Goal: Information Seeking & Learning: Compare options

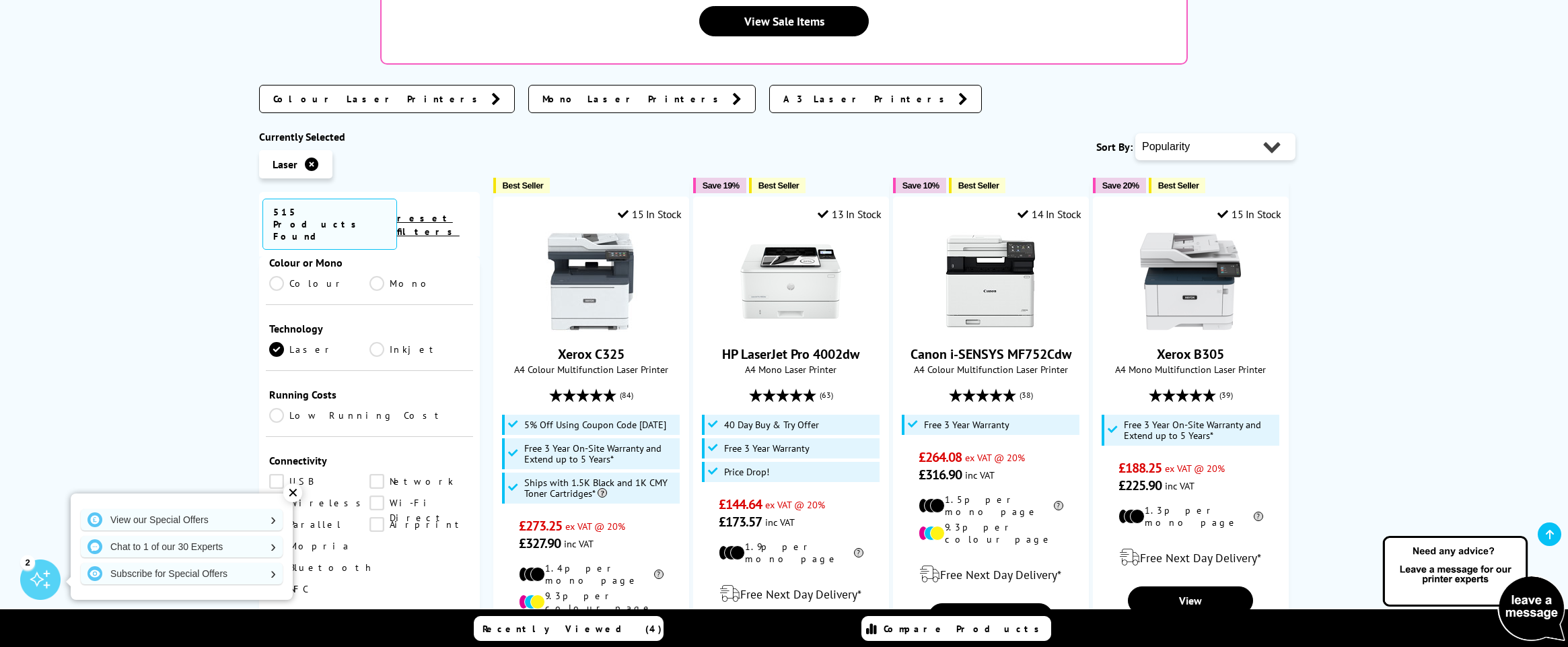
scroll to position [430, 0]
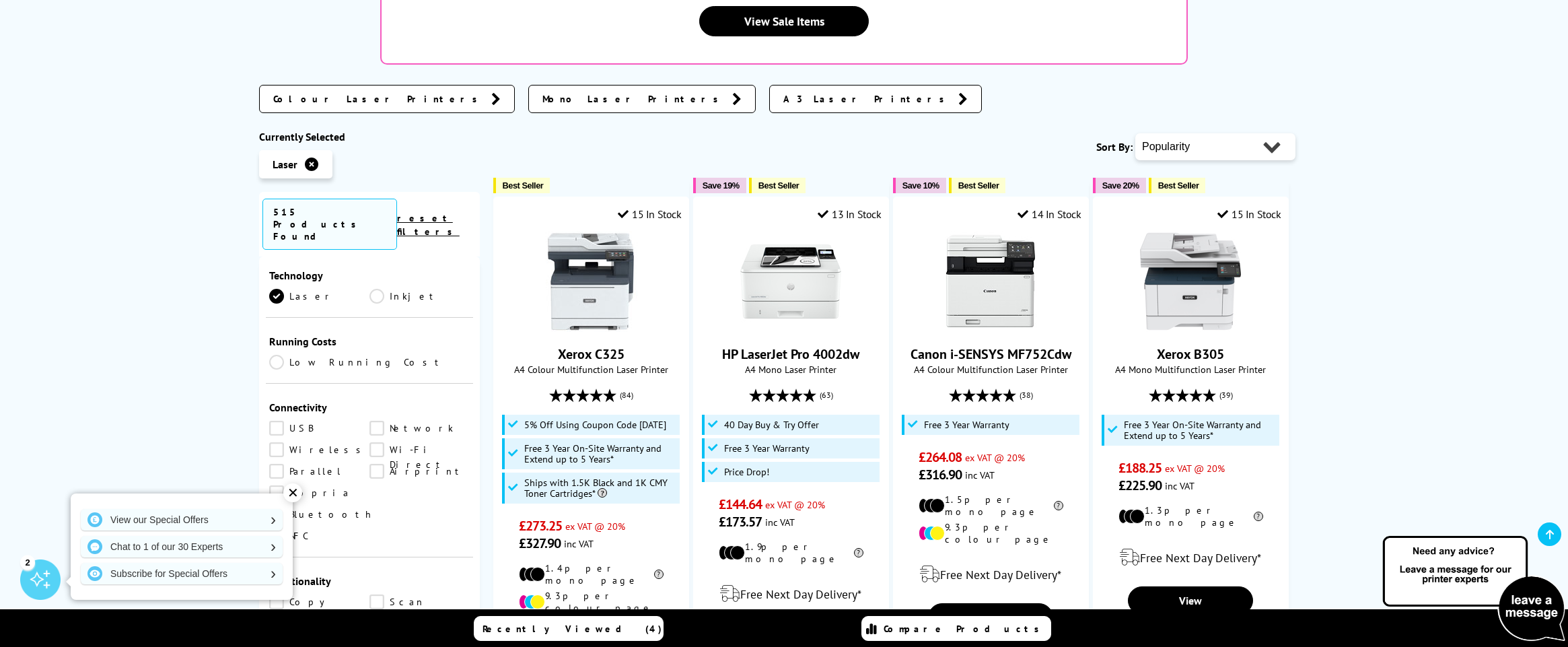
click at [334, 355] on link "Low Running Cost" at bounding box center [369, 362] width 201 height 15
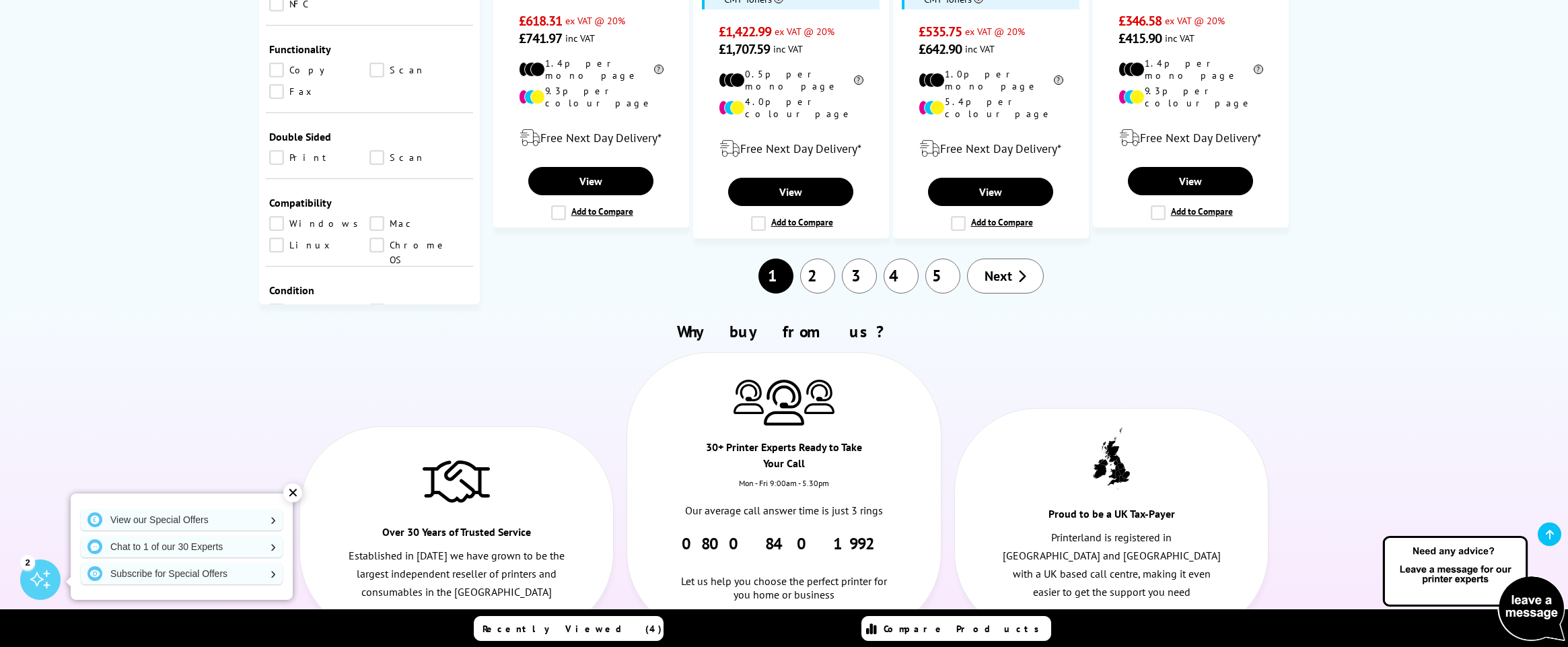
scroll to position [1652, 0]
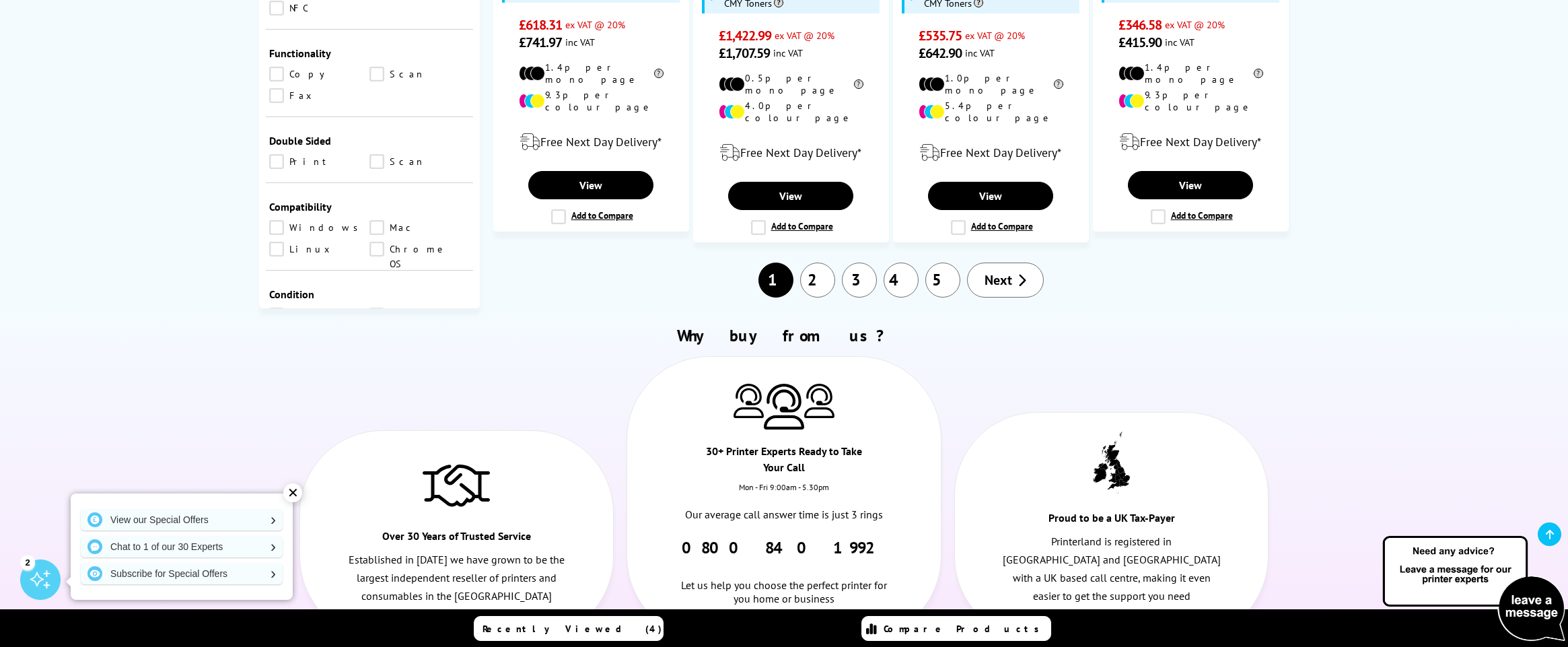
click at [807, 262] on link "2" at bounding box center [817, 280] width 35 height 35
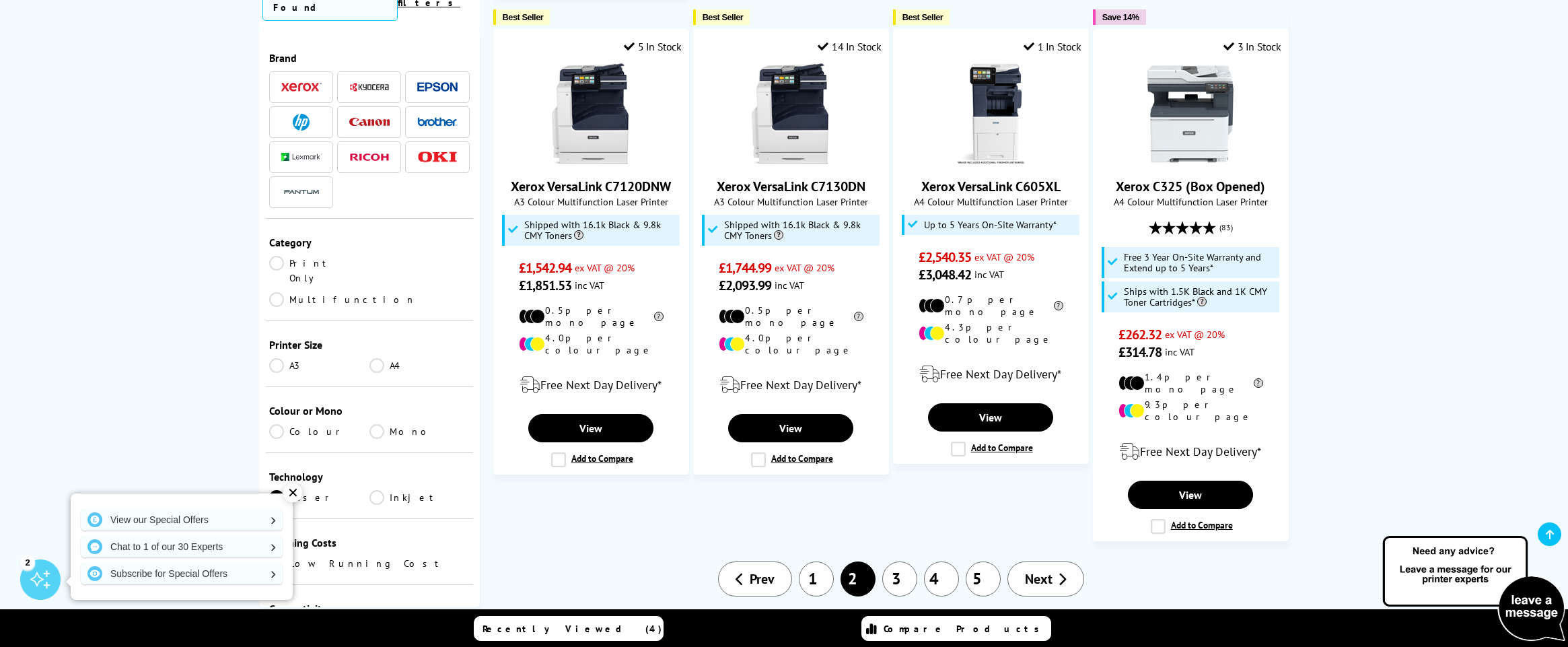
scroll to position [1272, 0]
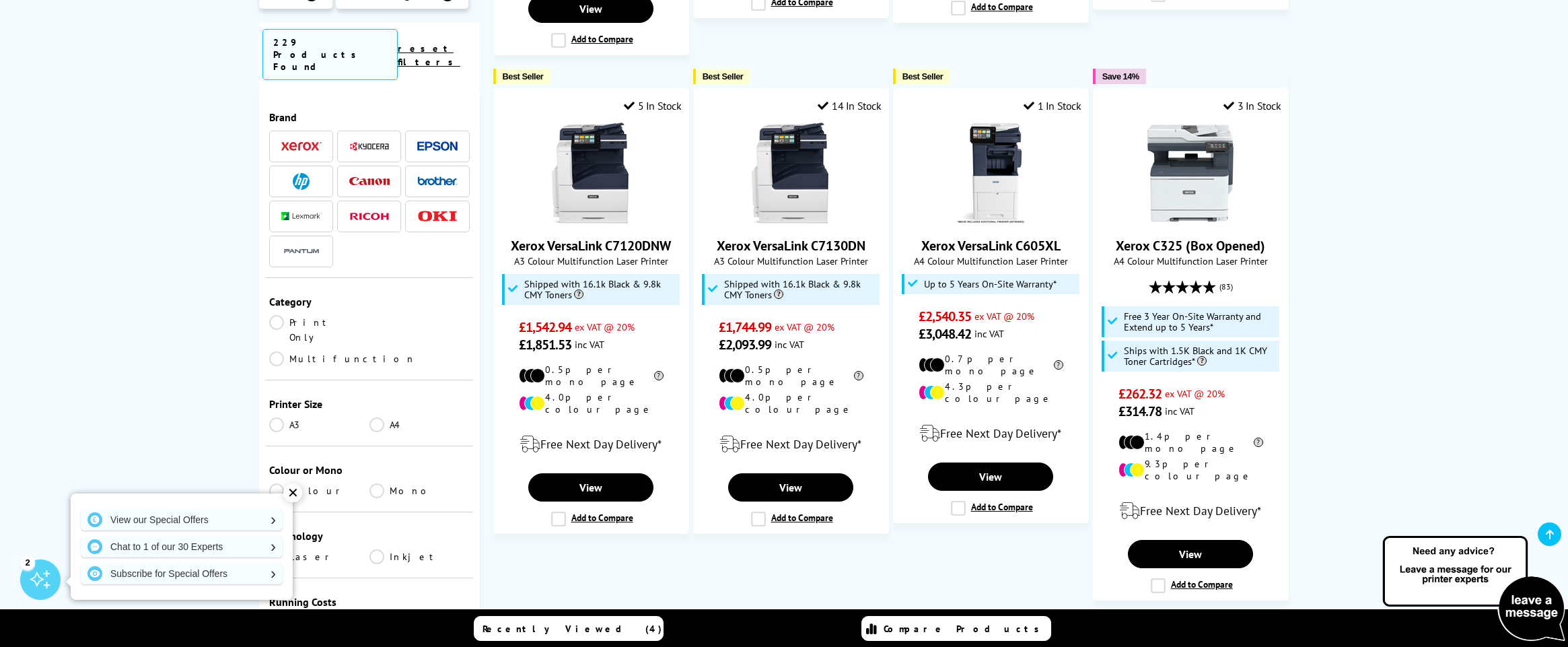
click at [796, 621] on li "1" at bounding box center [817, 638] width 42 height 35
click at [811, 621] on link "1" at bounding box center [816, 638] width 35 height 35
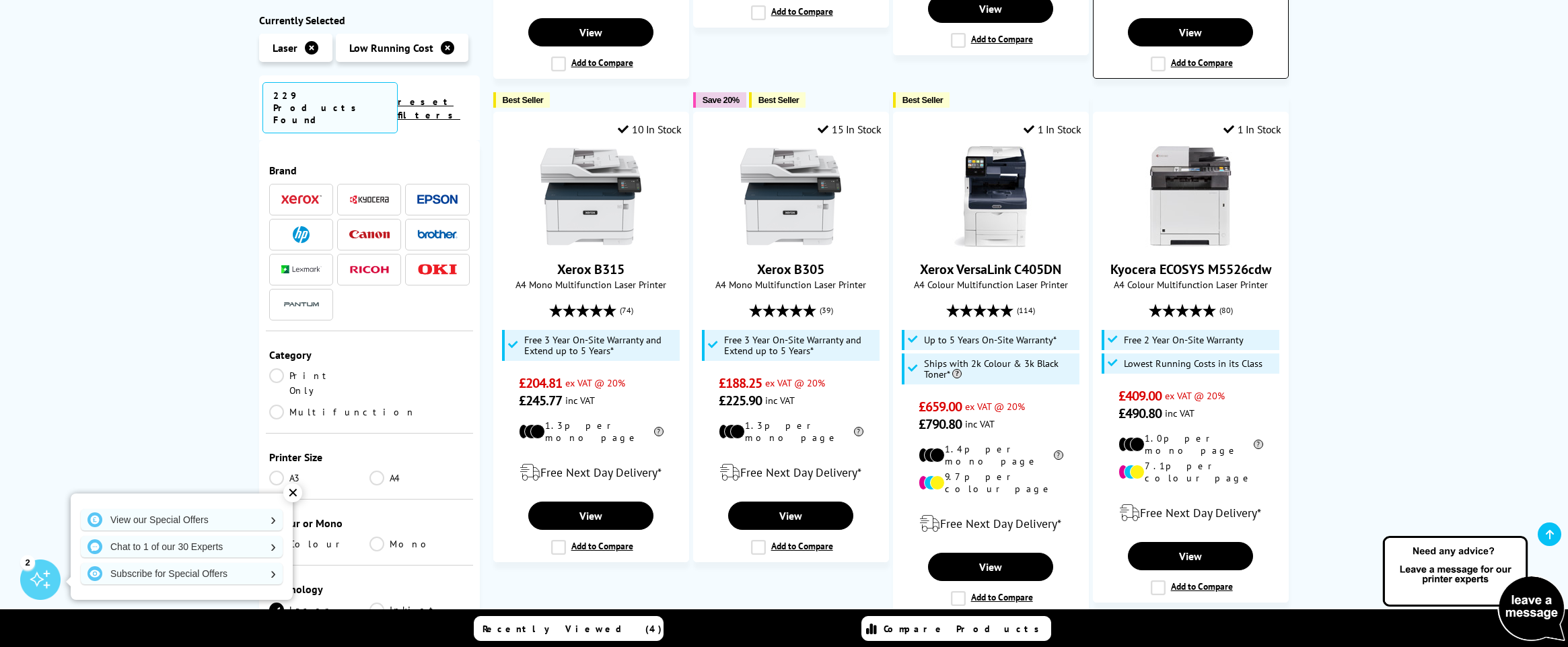
scroll to position [747, 0]
click at [1200, 263] on link "Kyocera ECOSYS M5526cdw" at bounding box center [1191, 268] width 161 height 17
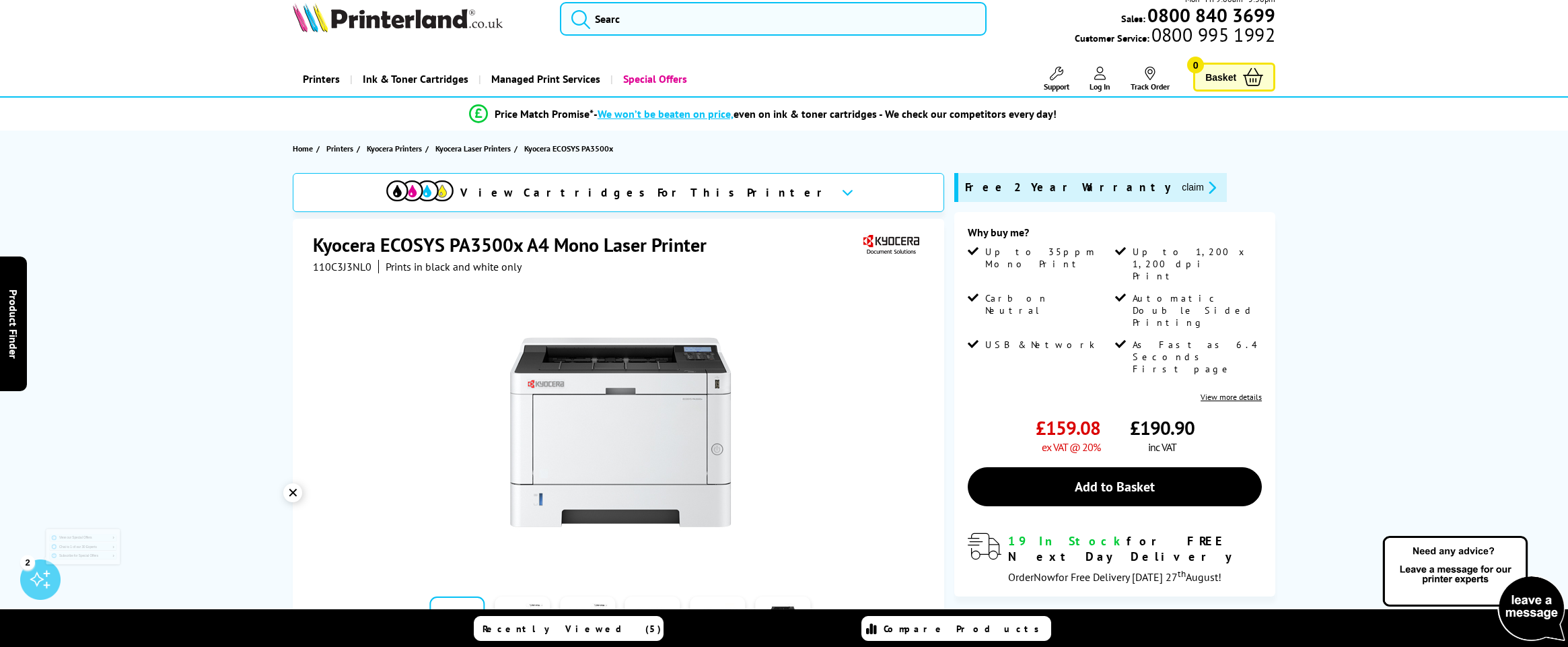
scroll to position [310, 0]
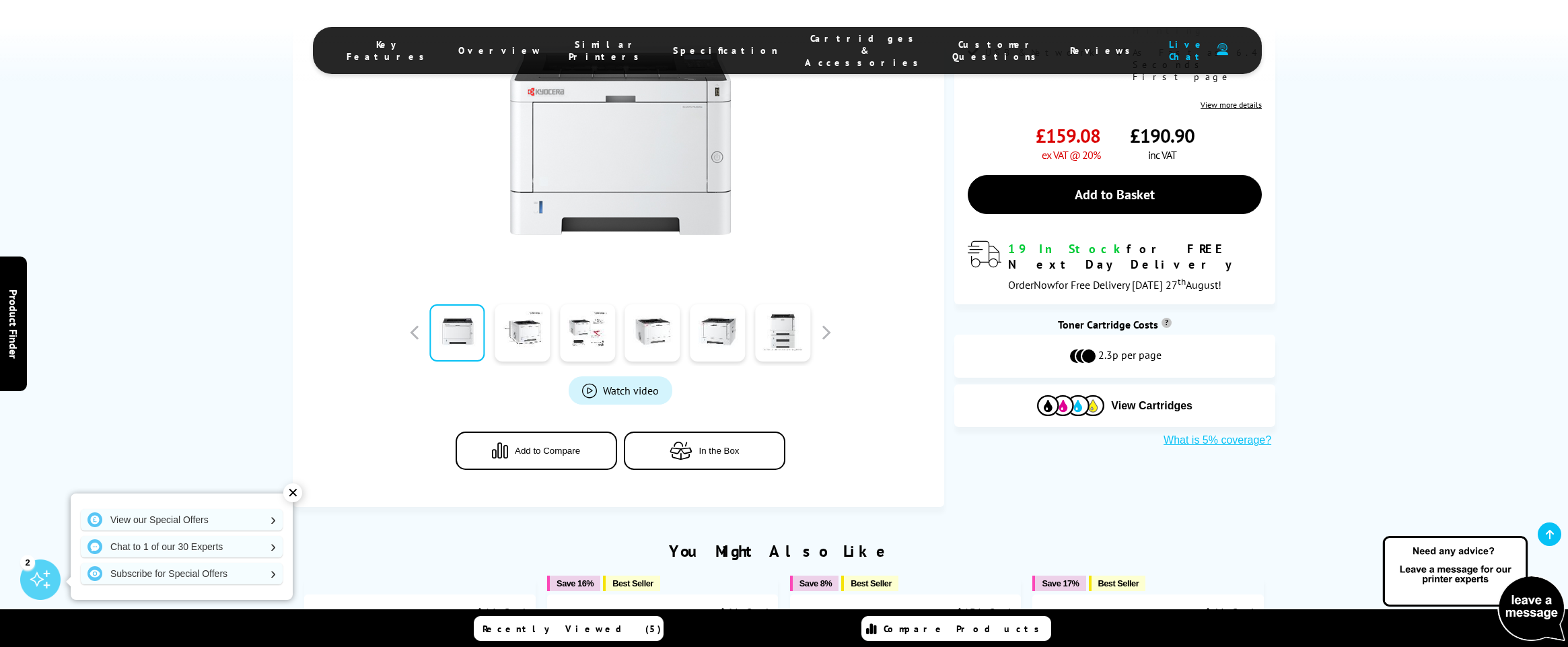
click at [1105, 385] on div "View Cartridges" at bounding box center [1114, 406] width 321 height 42
click at [1111, 395] on button "View Cartridges" at bounding box center [1115, 406] width 301 height 23
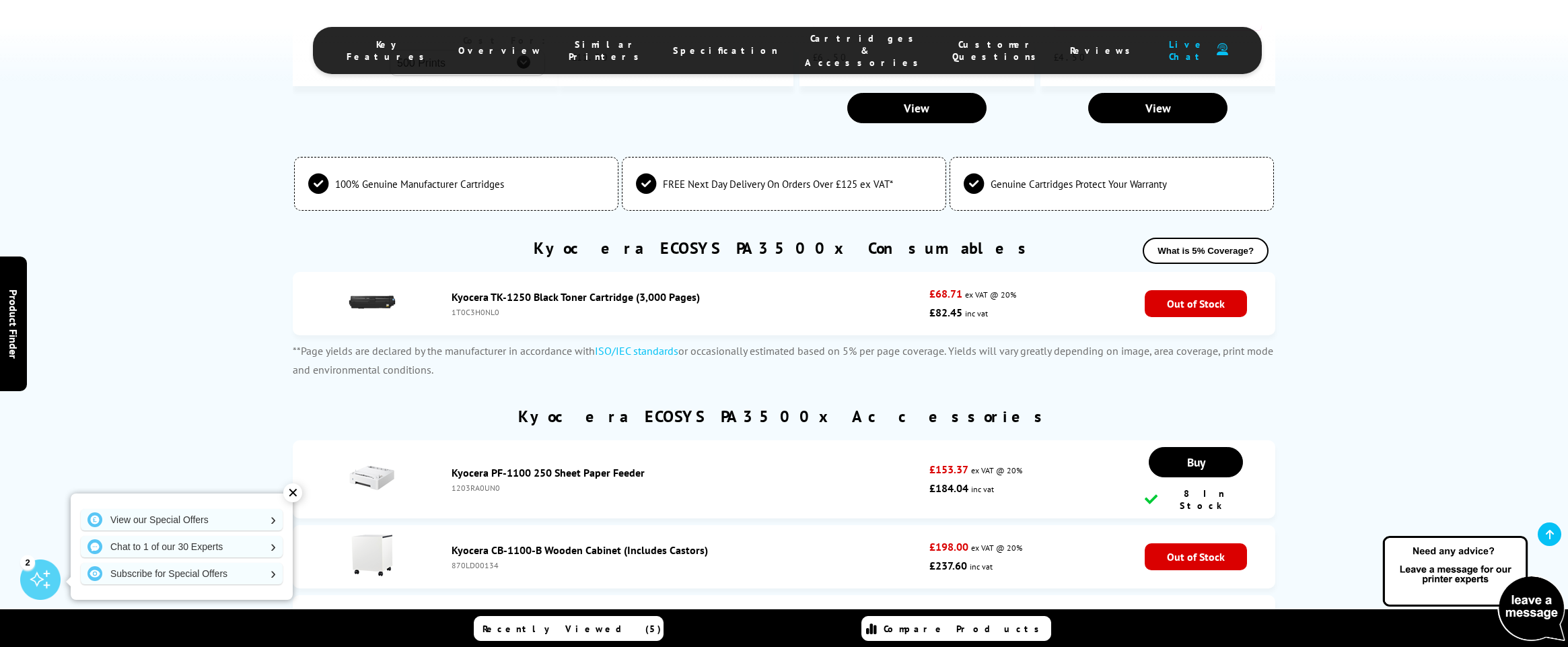
scroll to position [4038, 0]
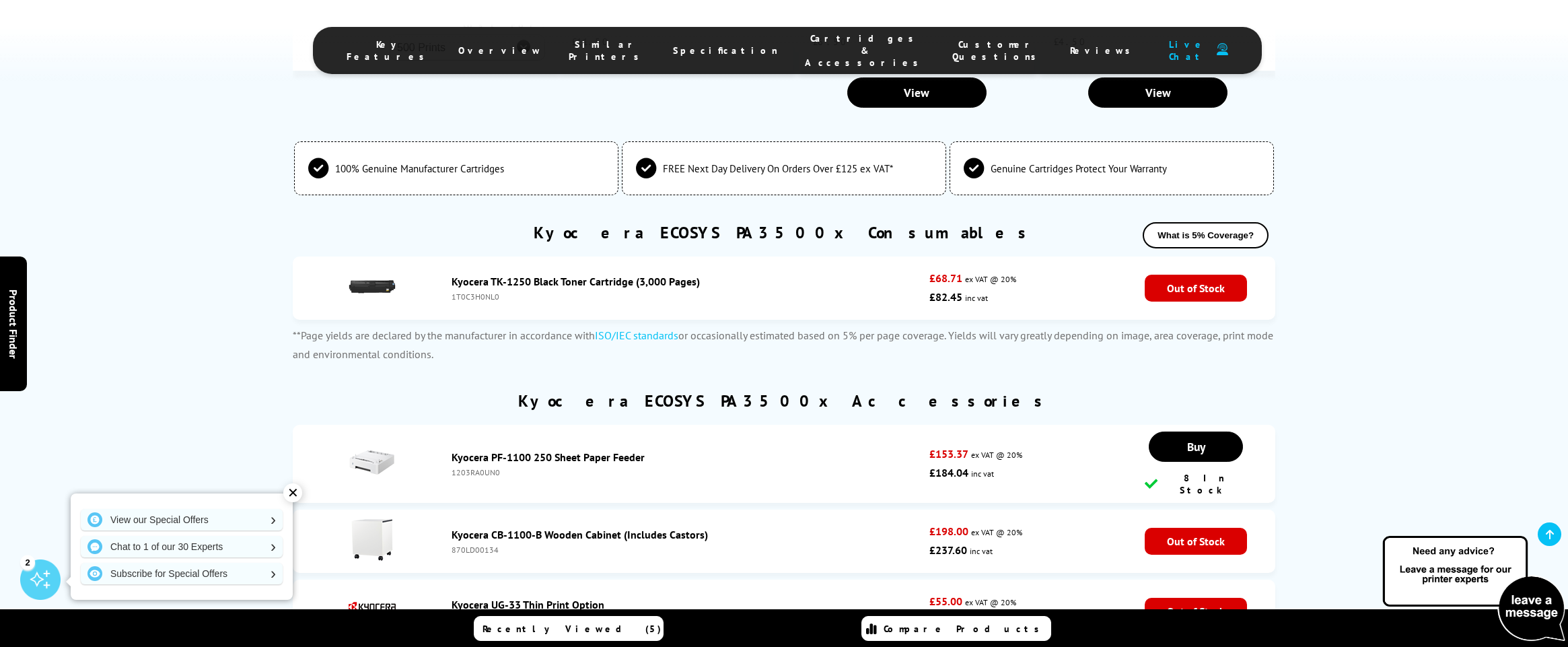
drag, startPoint x: 449, startPoint y: 232, endPoint x: 633, endPoint y: 236, distance: 184.0
click at [633, 275] on div "Kyocera TK-1250 Black Toner Cartridge (3,000 Pages) 1T0C3H0NL0" at bounding box center [687, 289] width 485 height 27
copy link "Kyocera TK-1250 Black Toner Cartridge"
click at [585, 275] on link "Kyocera TK-1250 Black Toner Cartridge (3,000 Pages)" at bounding box center [576, 282] width 249 height 14
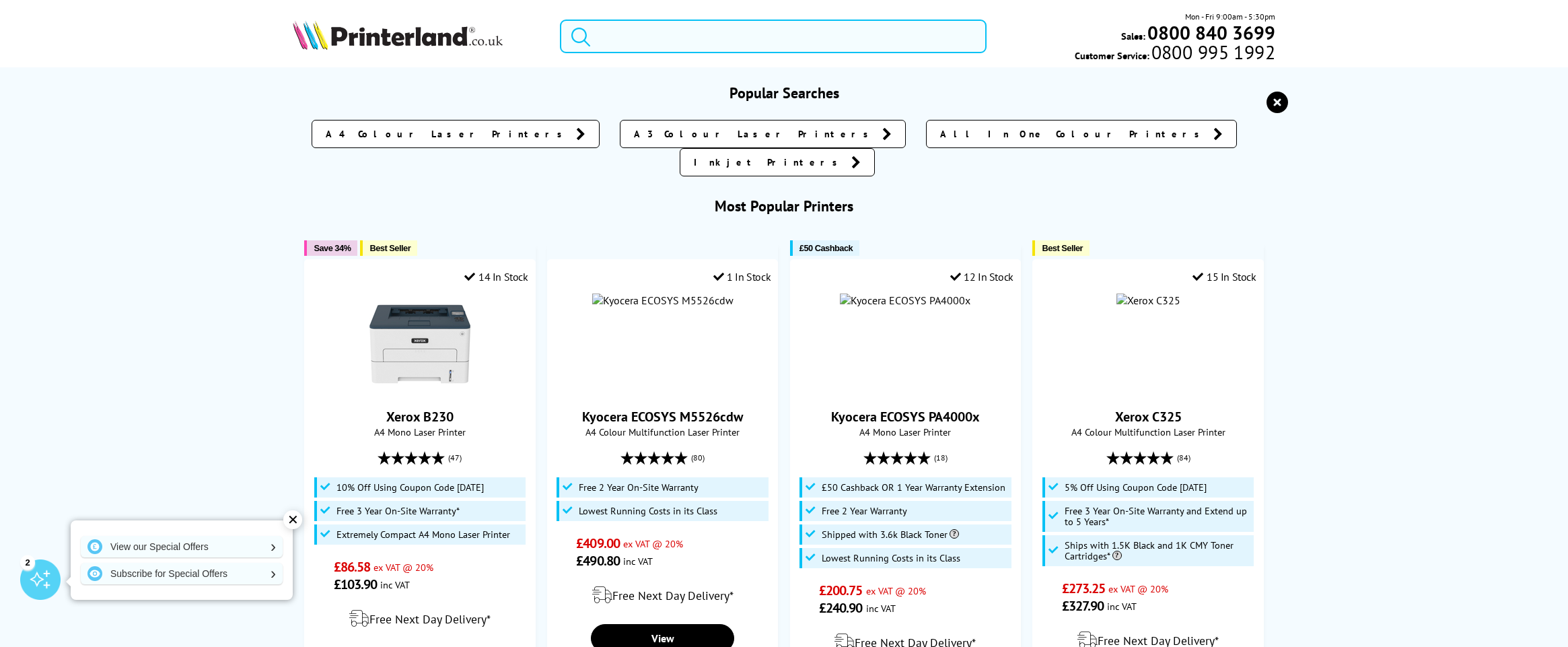
click at [747, 50] on input "search" at bounding box center [773, 36] width 427 height 34
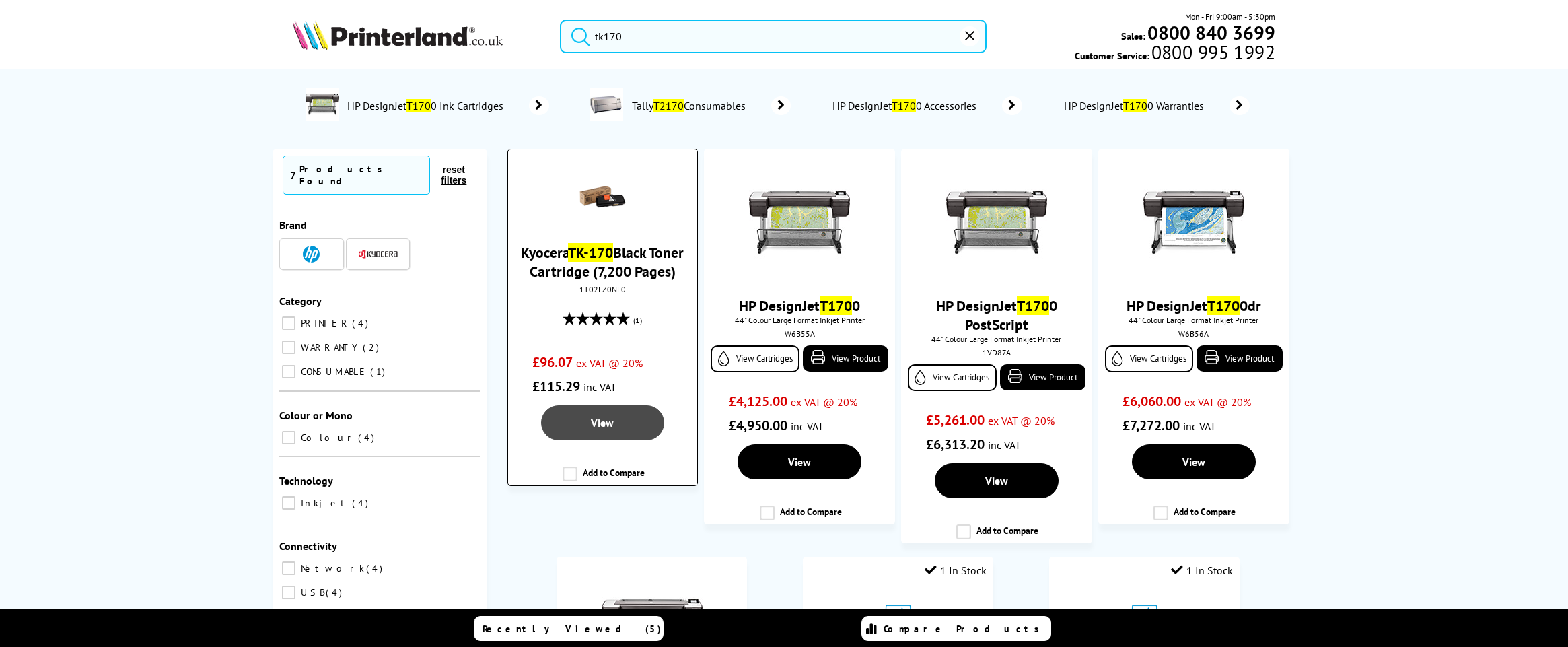
type input "tk170"
click at [590, 440] on link "View" at bounding box center [603, 422] width 123 height 35
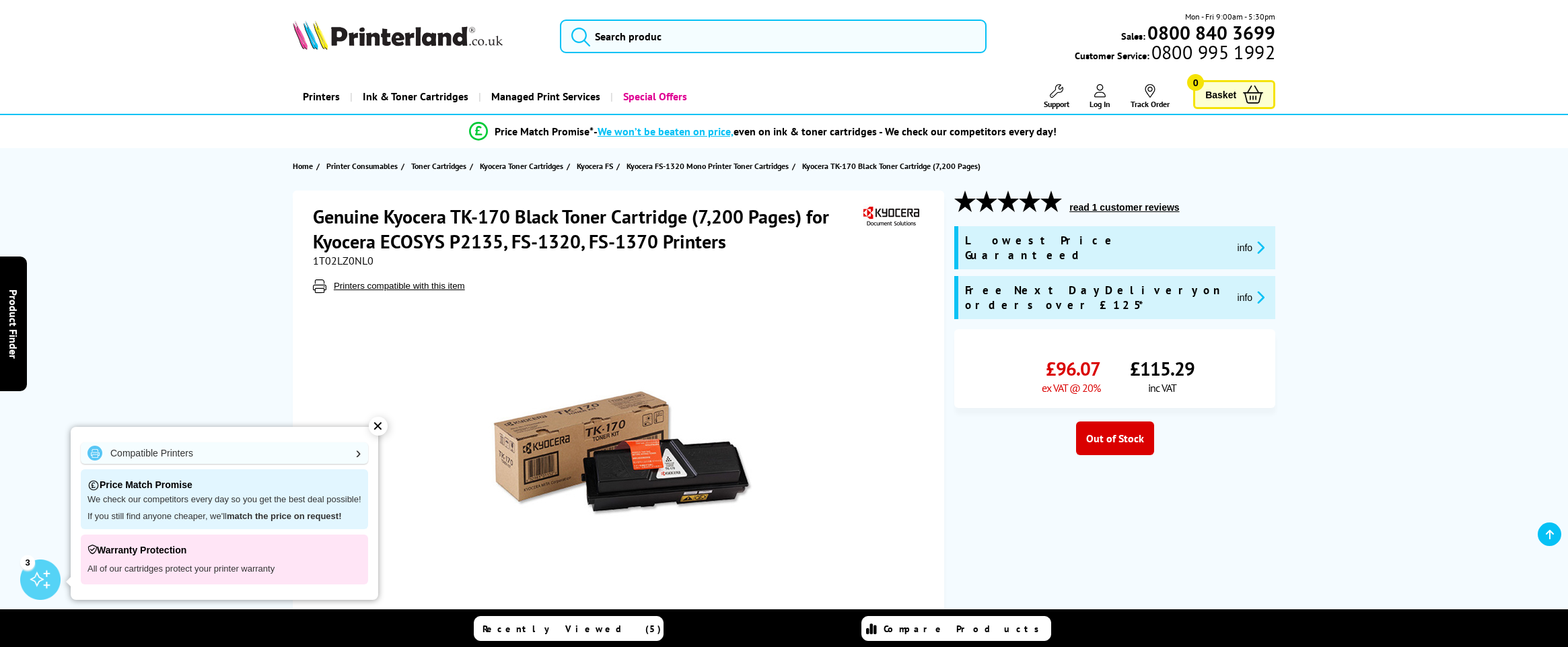
scroll to position [358, 0]
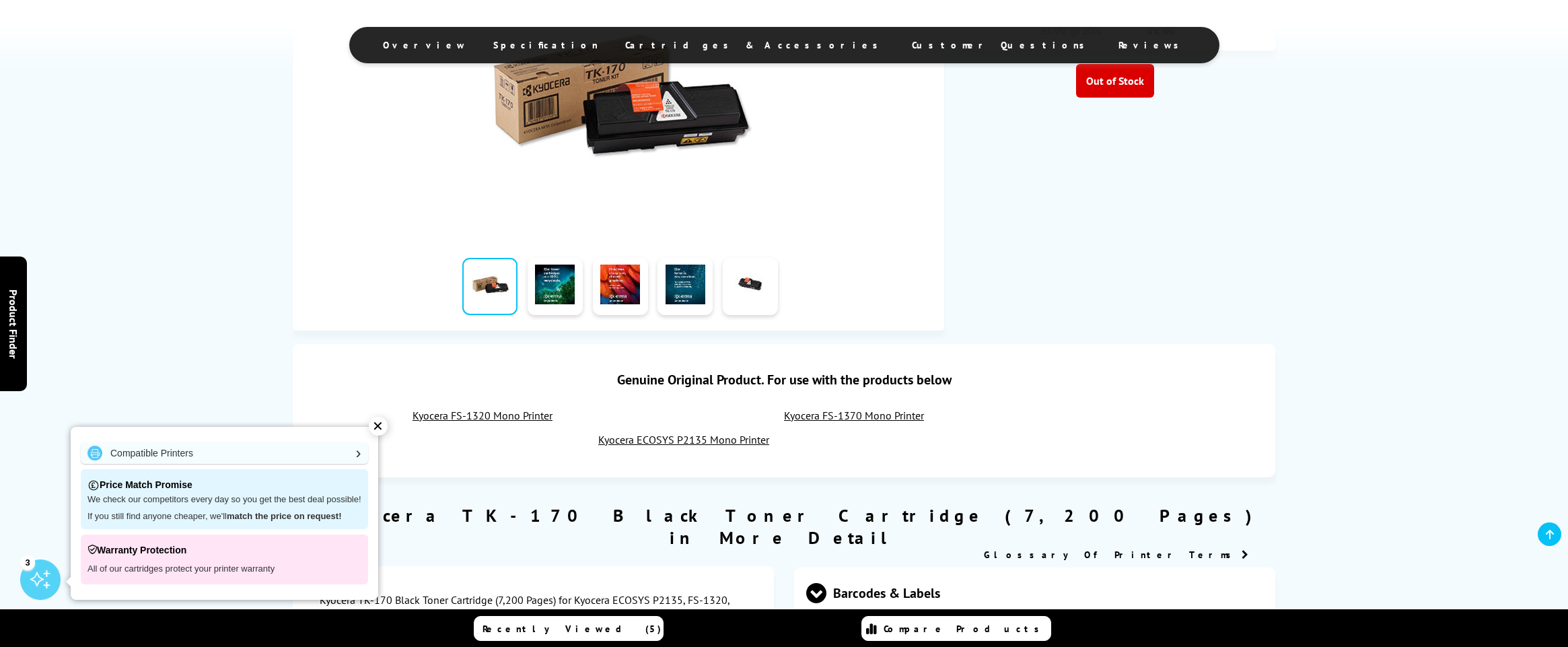
click at [708, 443] on link "Kyocera ECOSYS P2135 Mono Printer" at bounding box center [684, 440] width 171 height 14
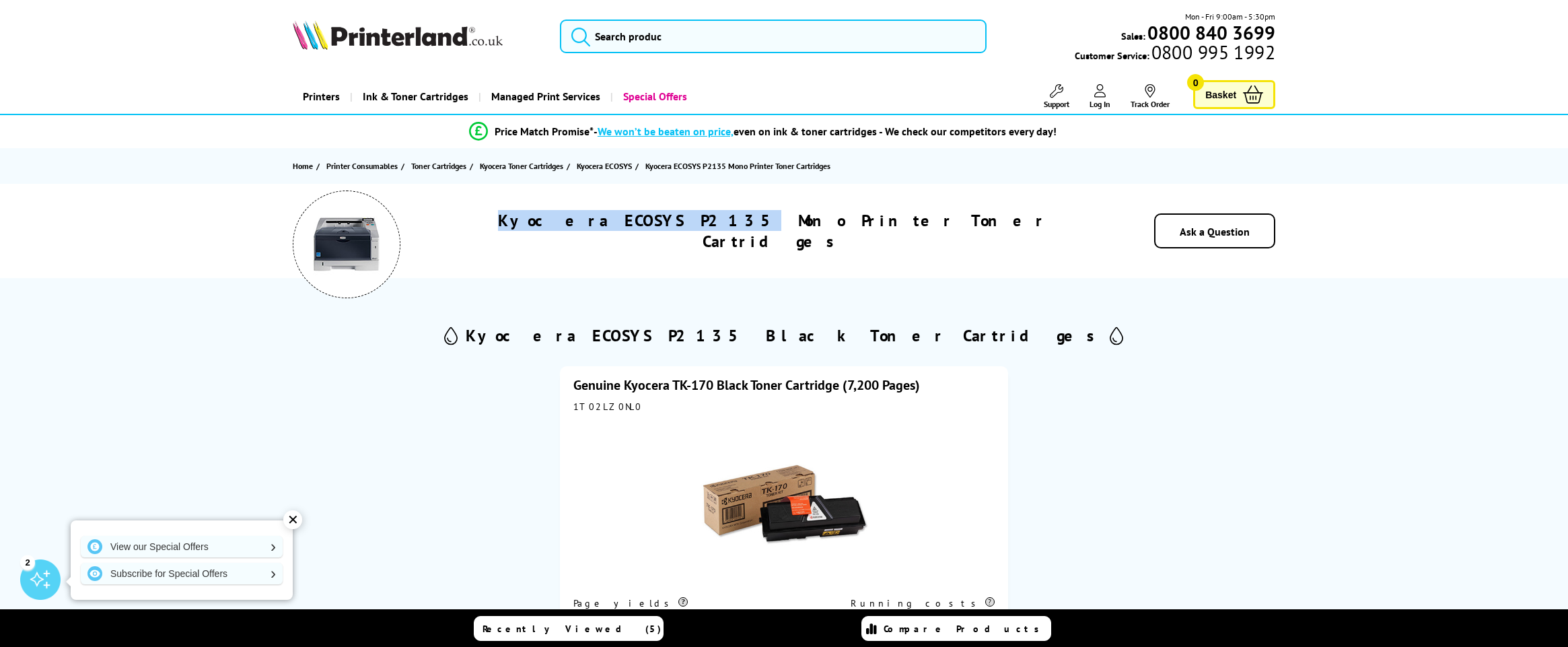
drag, startPoint x: 566, startPoint y: 229, endPoint x: 749, endPoint y: 234, distance: 183.1
click at [749, 234] on div "Kyocera ECOSYS P2135 Mono Printer Toner Cartridges" at bounding box center [772, 231] width 665 height 42
copy h1 "Kyocera ECOSYS P2135"
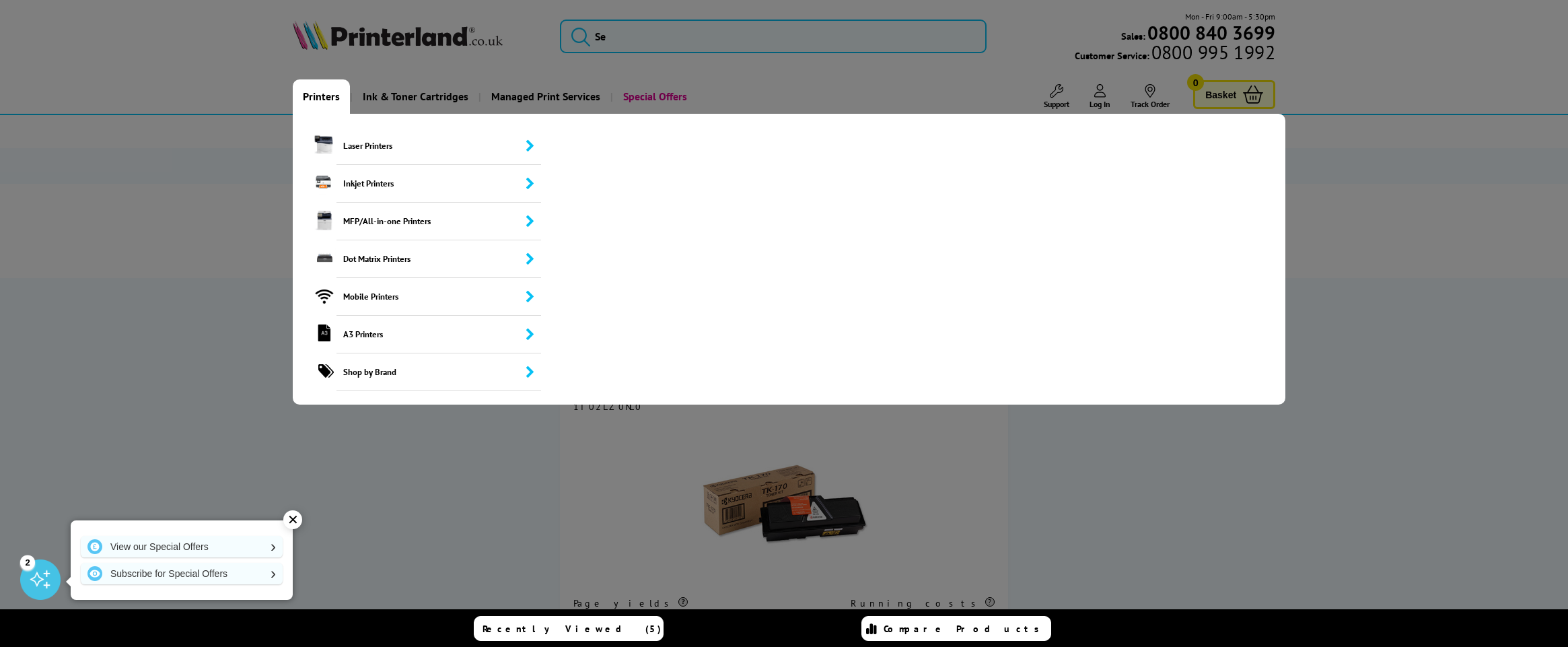
click at [336, 100] on link "Printers" at bounding box center [322, 97] width 57 height 35
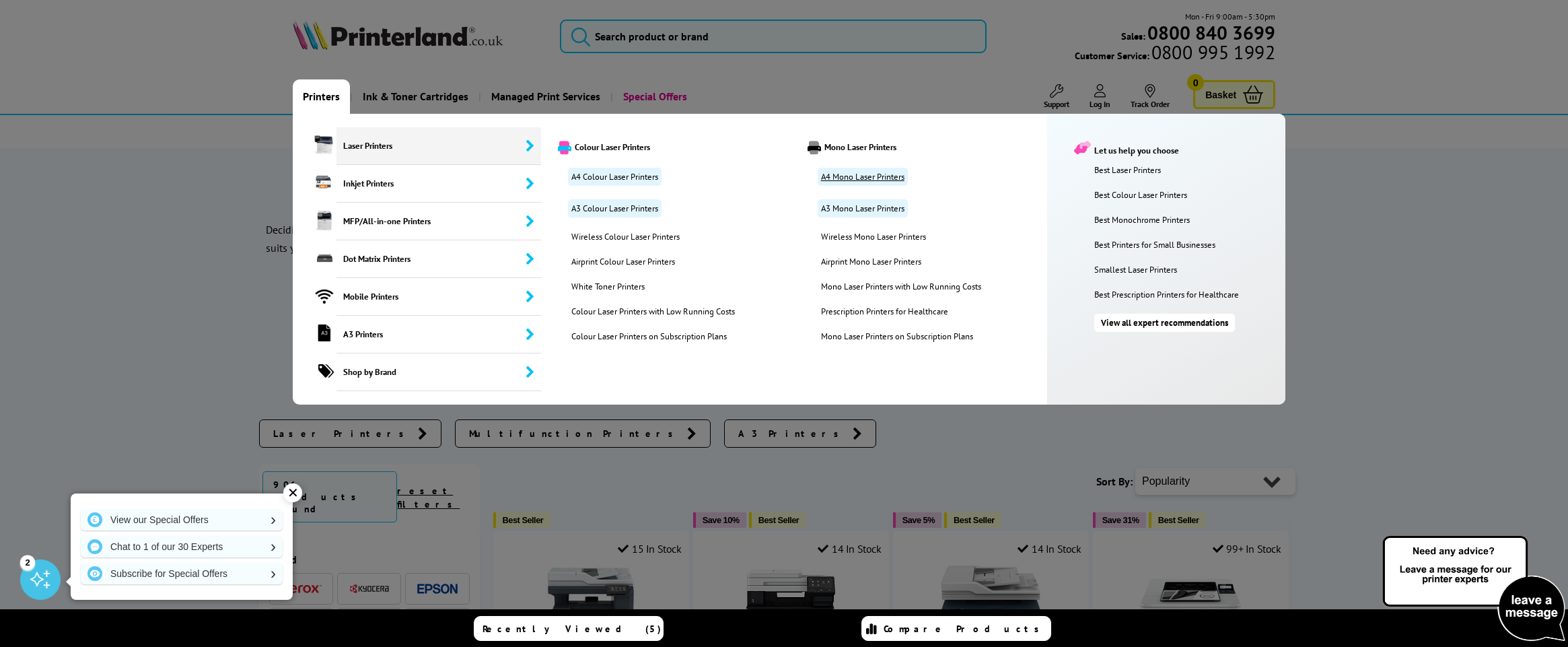
click at [880, 173] on link "A4 Mono Laser Printers" at bounding box center [863, 177] width 90 height 18
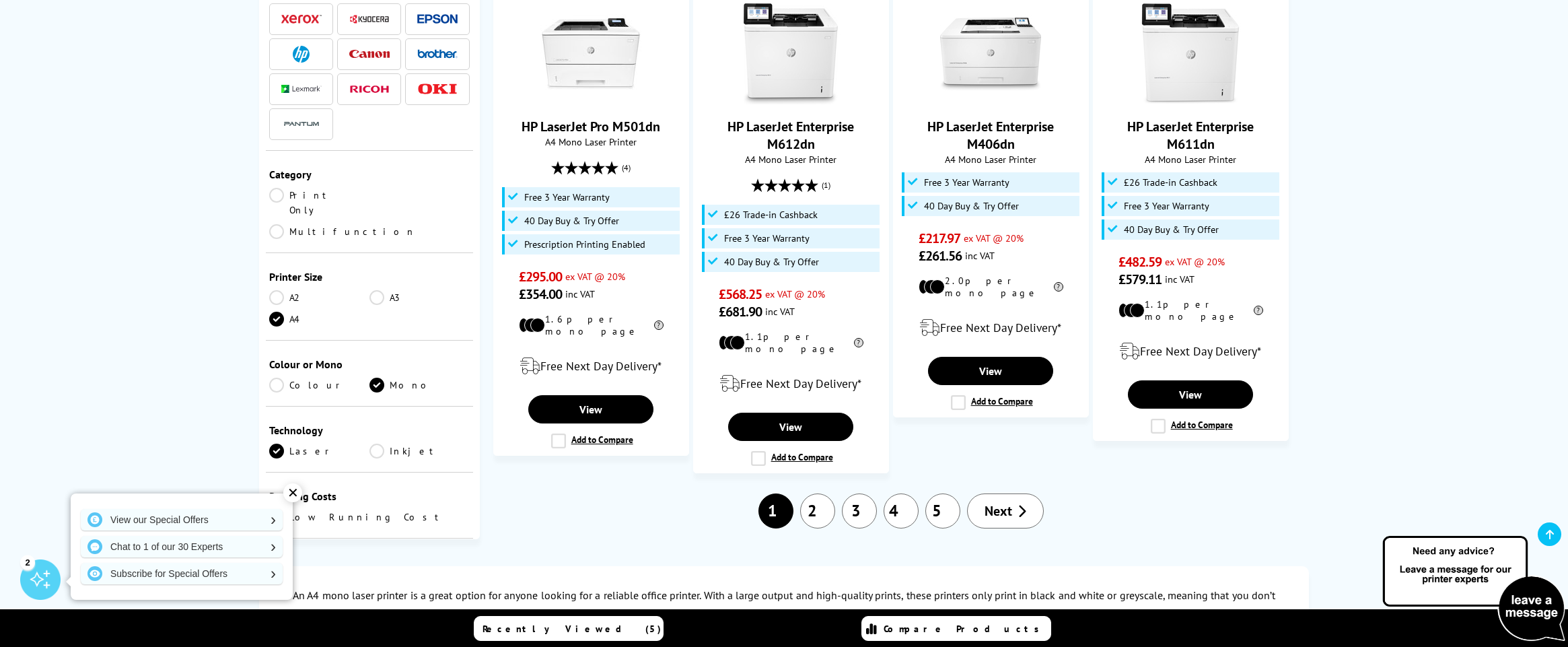
scroll to position [1541, 0]
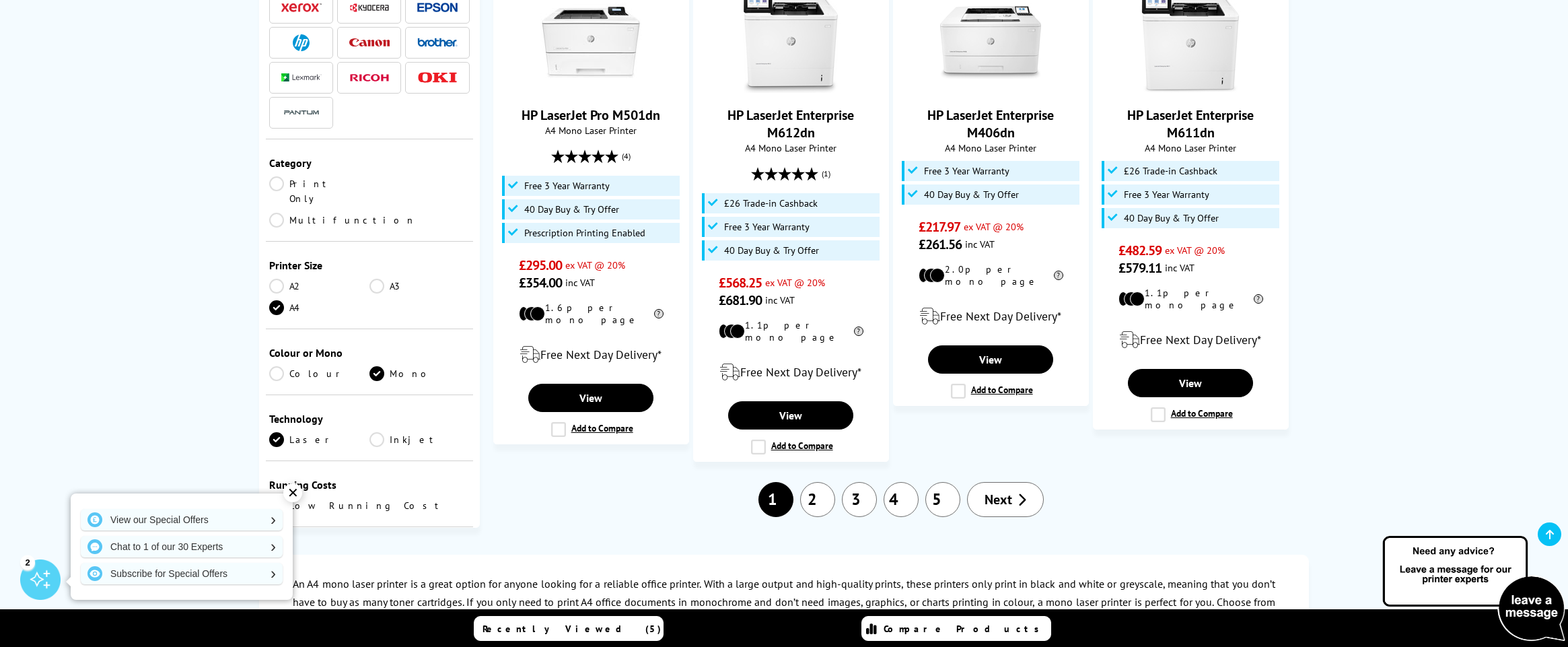
click at [824, 482] on link "2" at bounding box center [817, 499] width 35 height 35
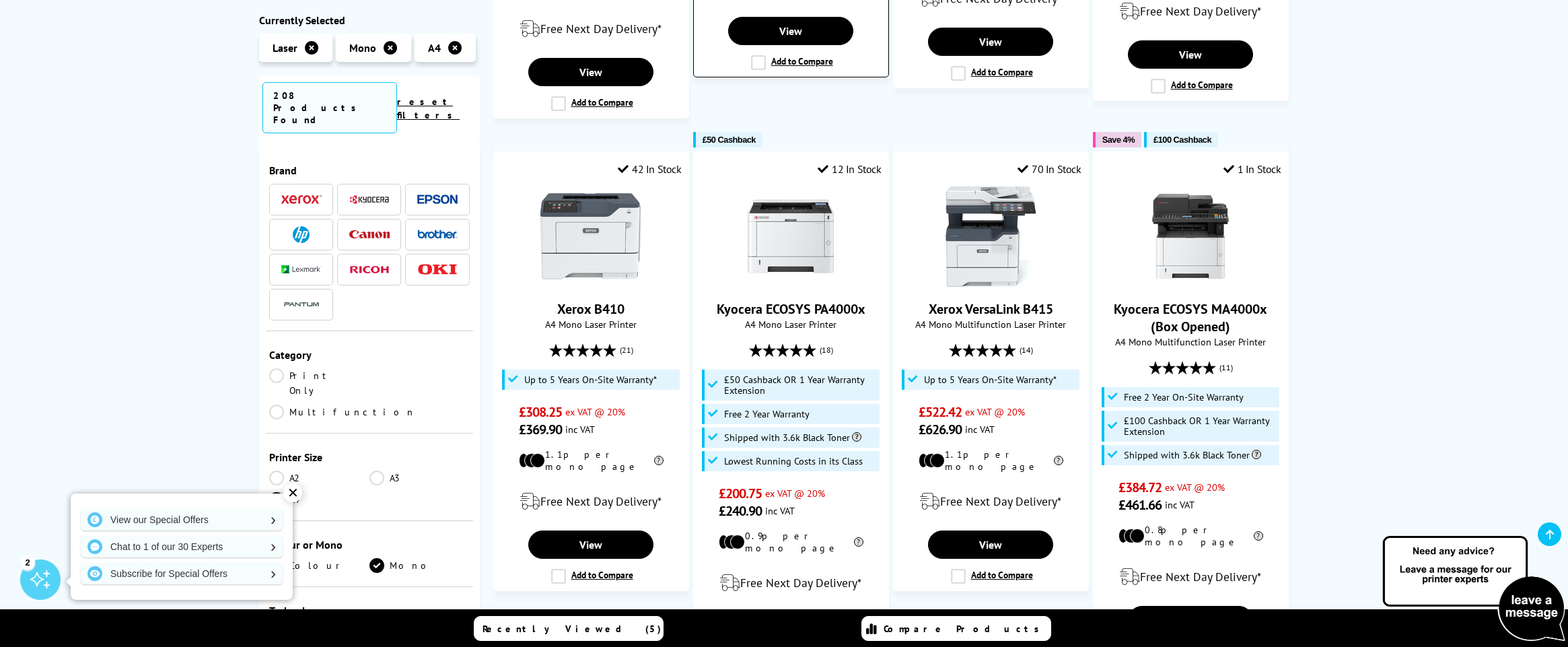
scroll to position [815, 0]
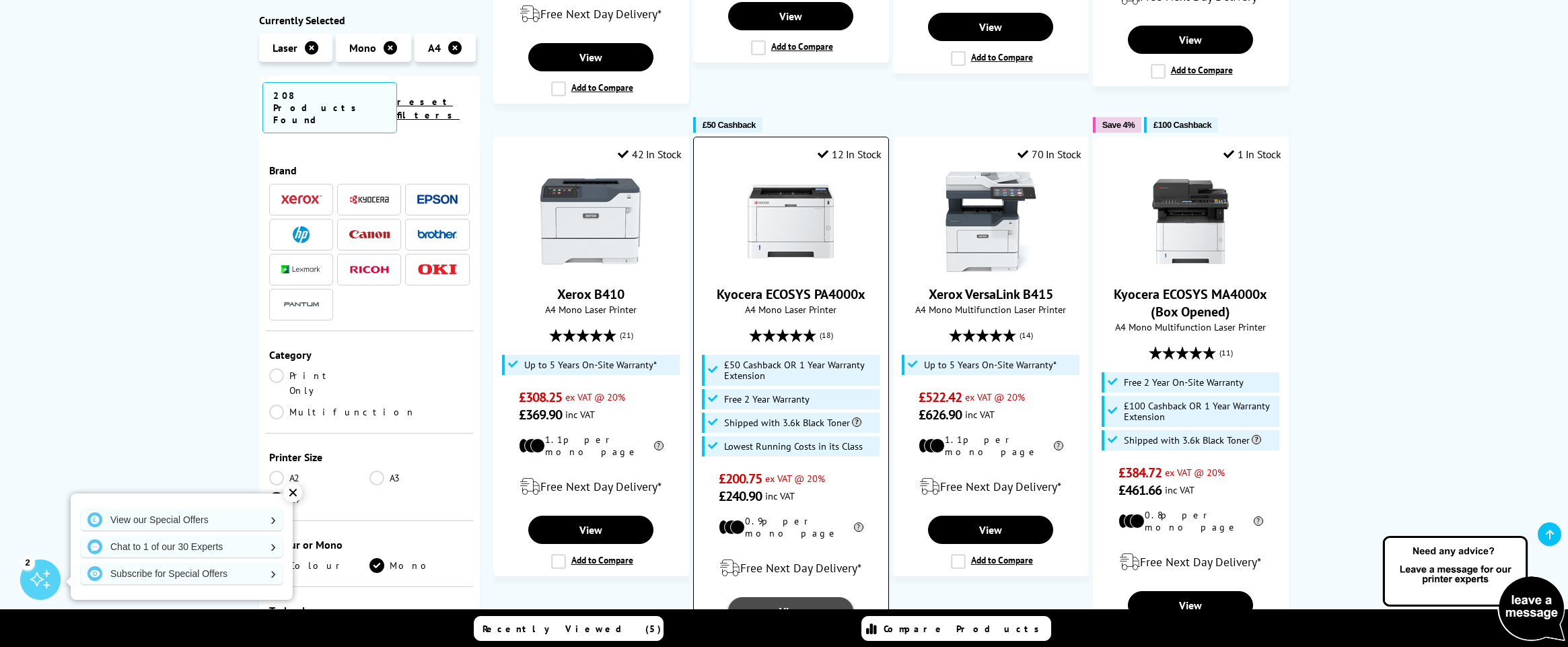
click at [802, 597] on link "View" at bounding box center [790, 612] width 125 height 29
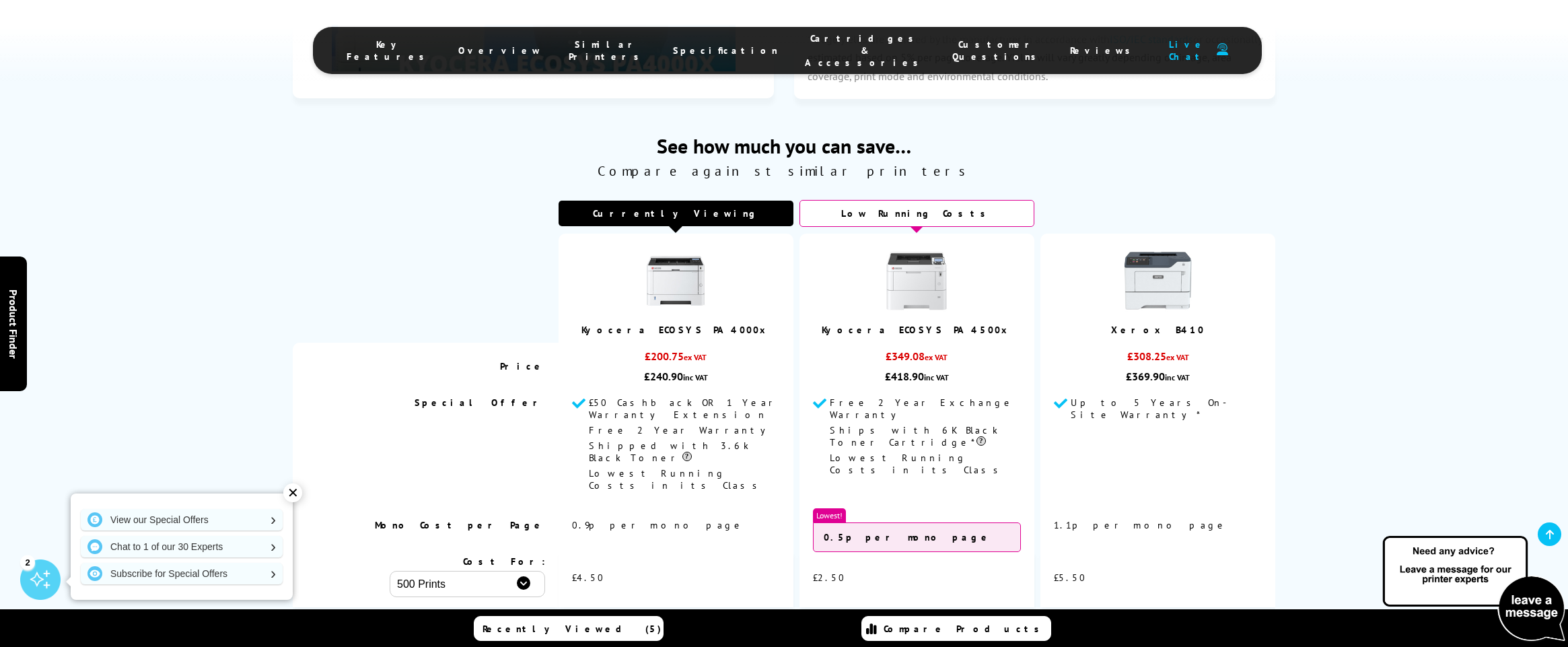
scroll to position [3104, 0]
click at [927, 622] on span "View" at bounding box center [917, 630] width 26 height 16
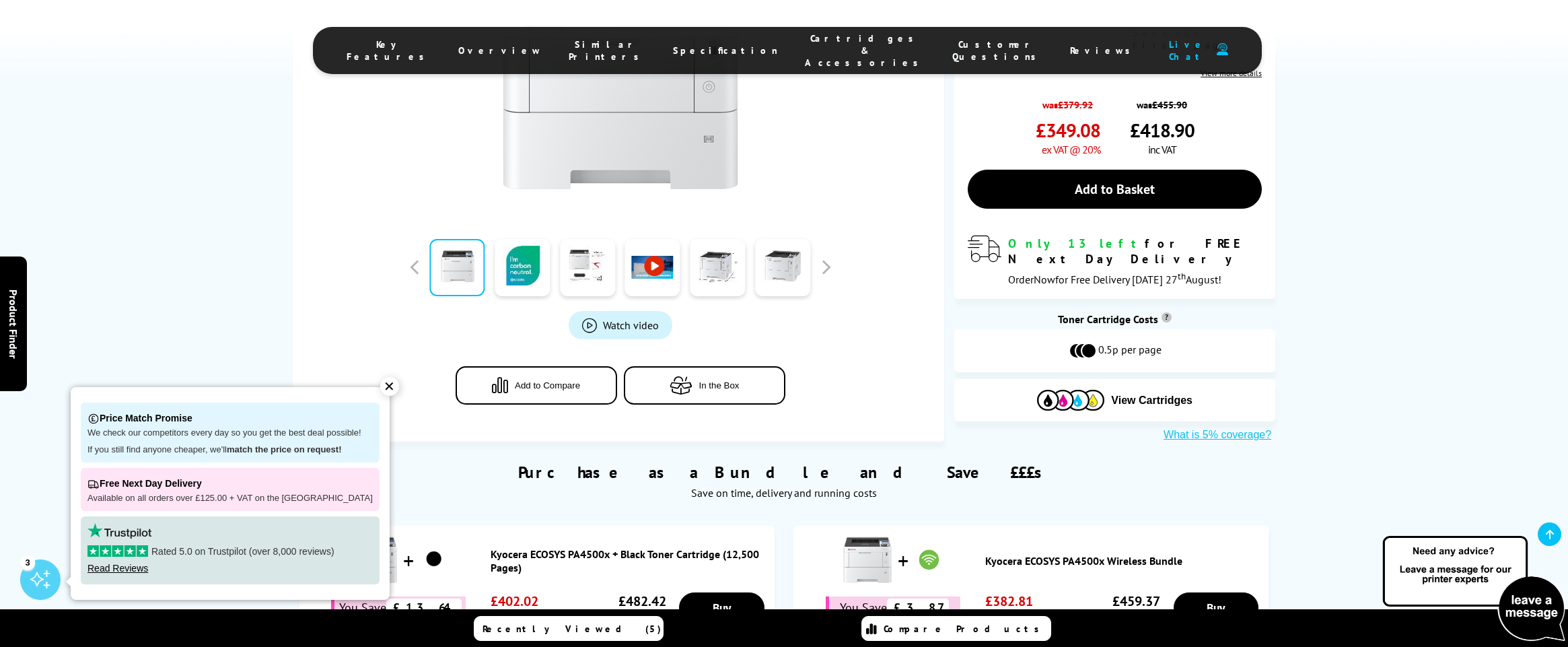
scroll to position [468, 0]
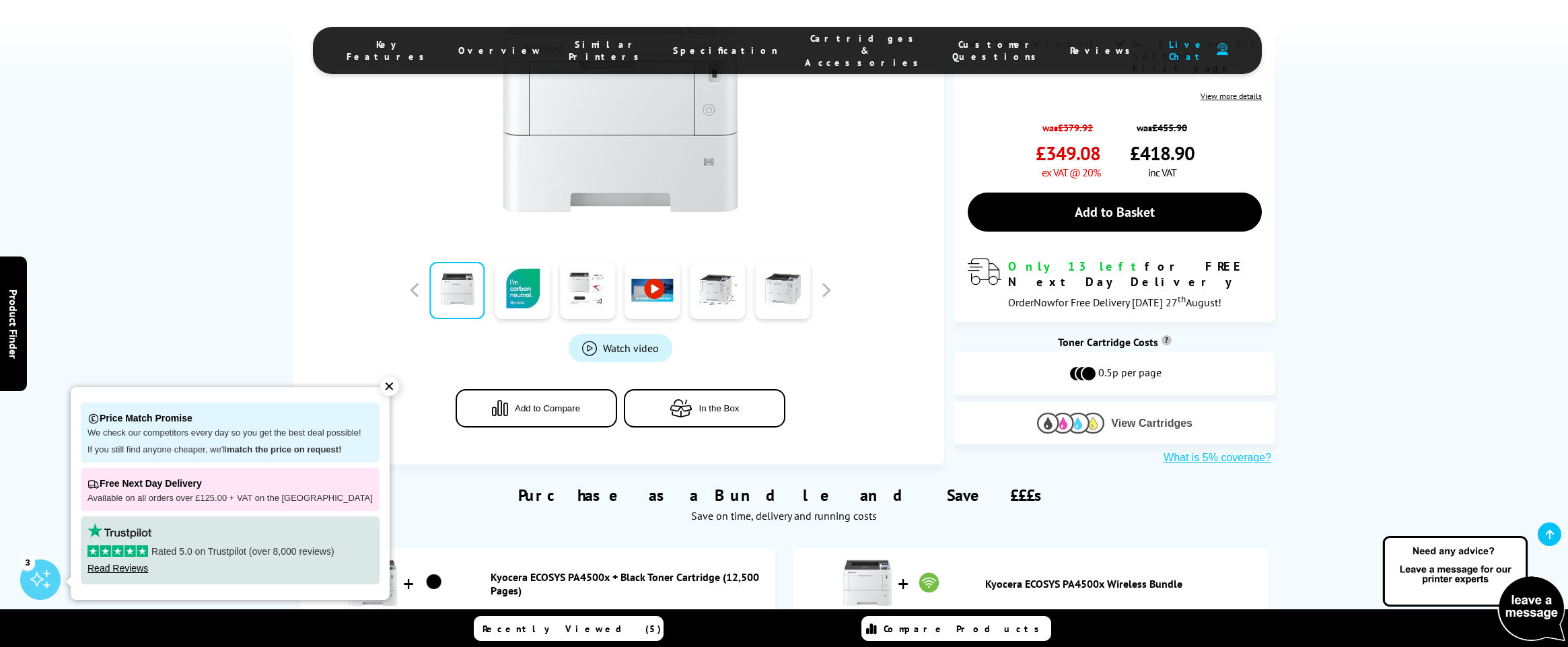
click at [1113, 417] on span "View Cartridges" at bounding box center [1152, 423] width 81 height 12
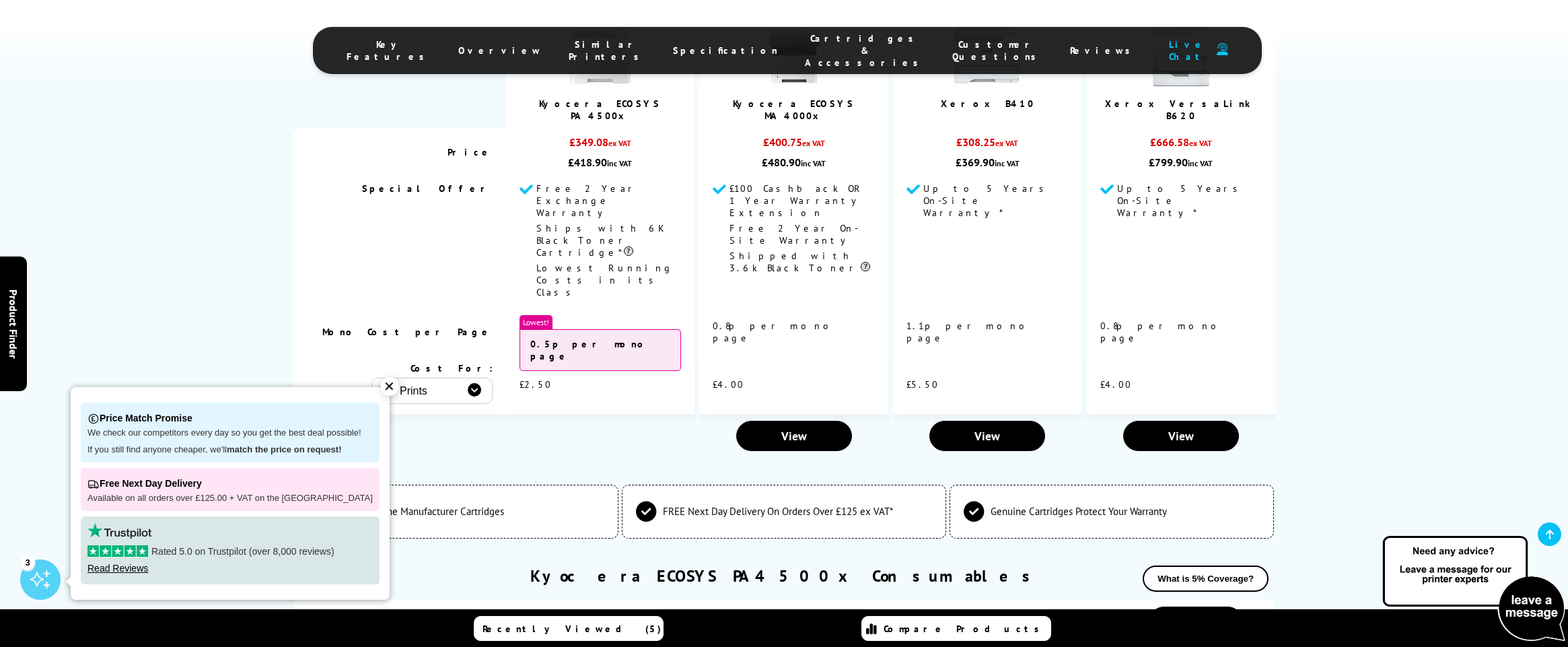
scroll to position [3501, 0]
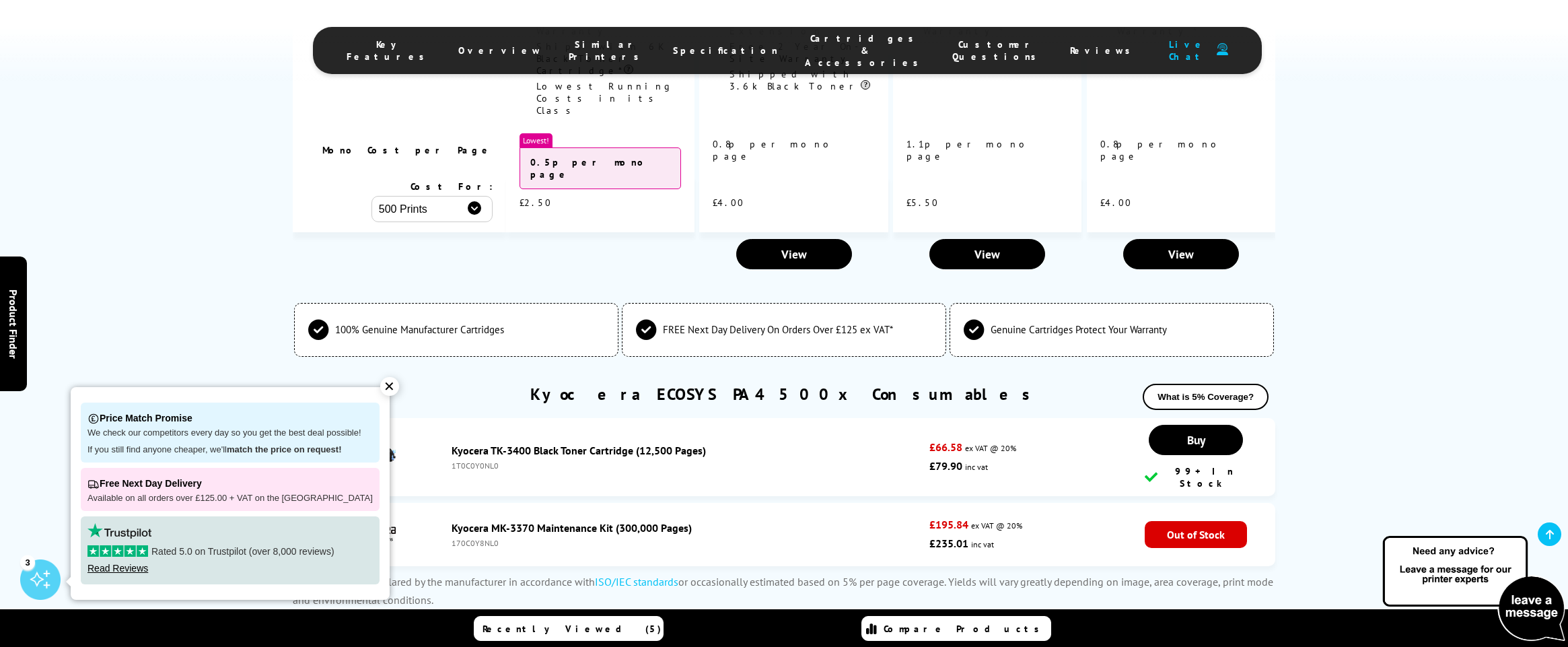
click at [380, 385] on div "✕" at bounding box center [389, 386] width 19 height 19
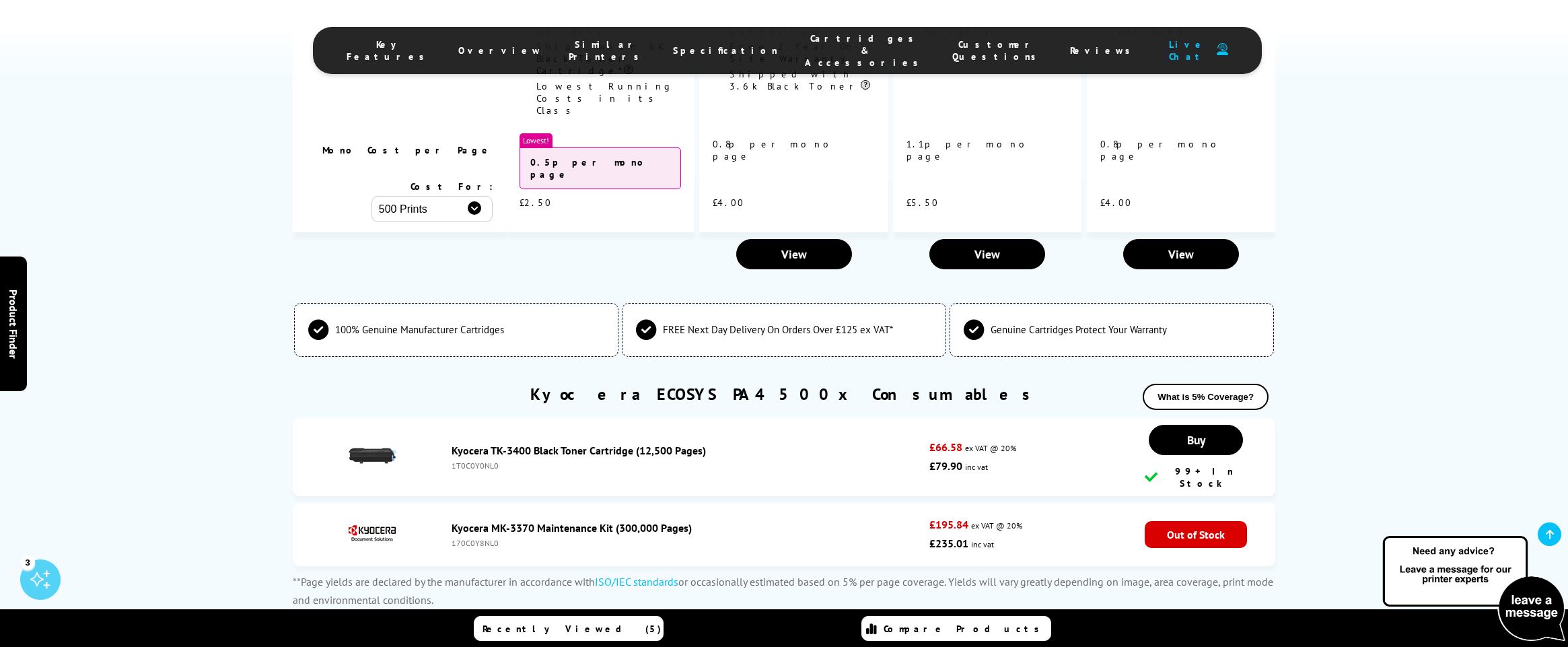
click at [470, 443] on link "Kyocera TK-3400 Black Toner Cartridge (12,500 Pages)" at bounding box center [579, 450] width 255 height 14
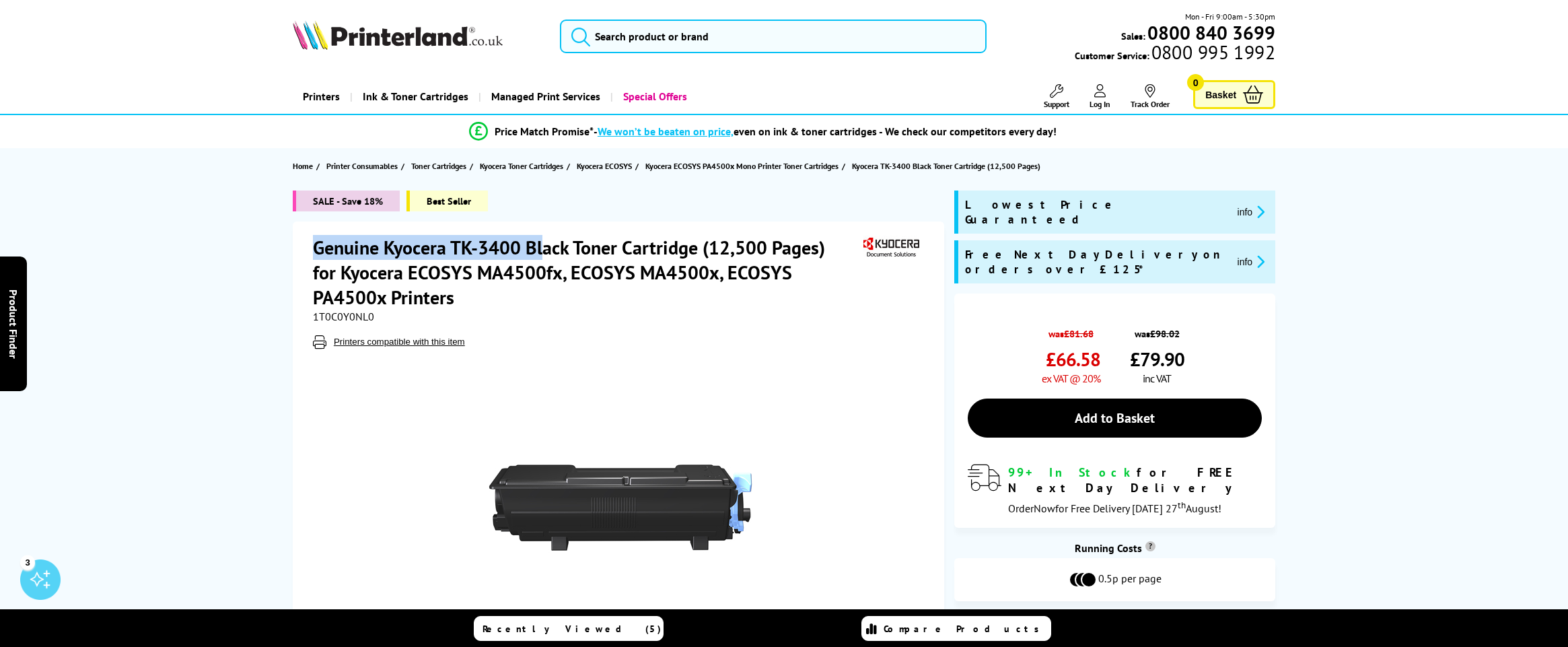
drag, startPoint x: 308, startPoint y: 246, endPoint x: 540, endPoint y: 247, distance: 232.0
click at [540, 247] on div "Genuine Kyocera TK-3400 Black Toner Cartridge (12,500 Pages) for Kyocera ECOSYS…" at bounding box center [618, 482] width 651 height 522
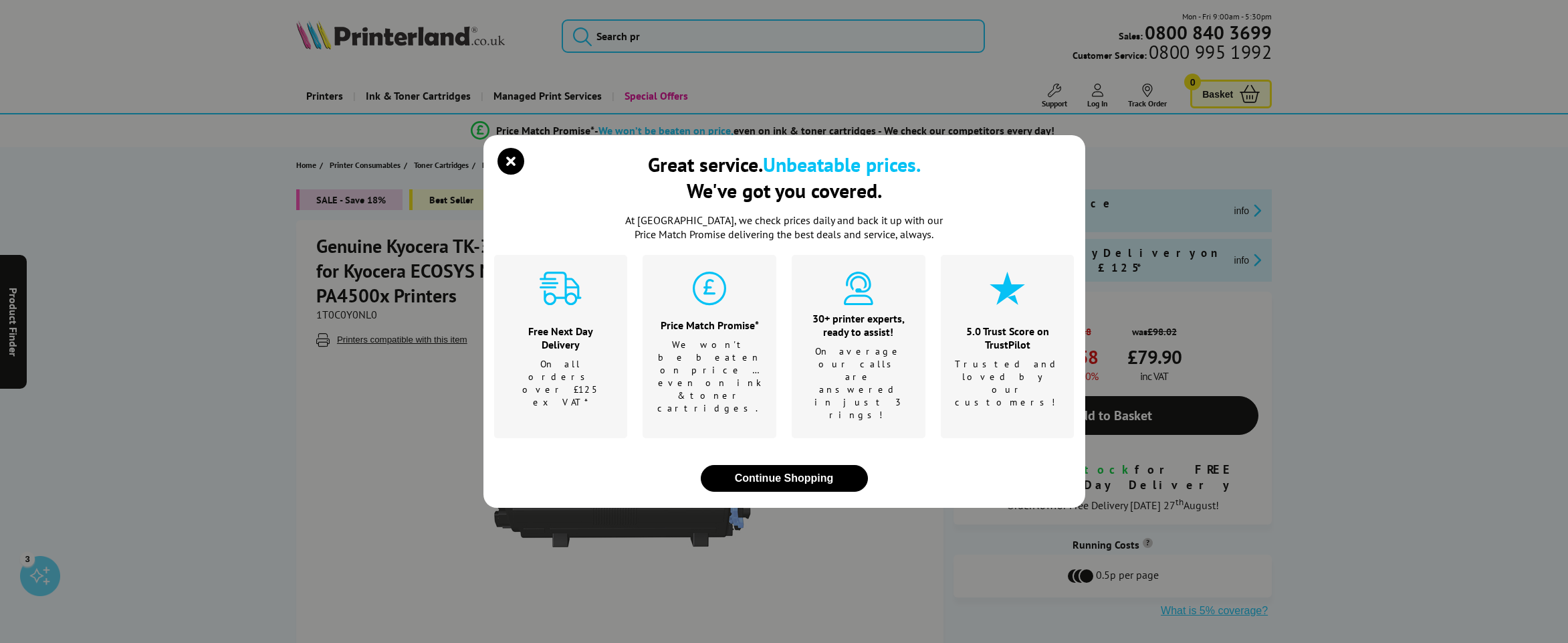
click at [463, 247] on div "Great service. Unbeatable prices. We've got you covered. At Printerland, we che…" at bounding box center [784, 321] width 1568 height 643
click at [514, 175] on icon "close modal" at bounding box center [511, 161] width 27 height 27
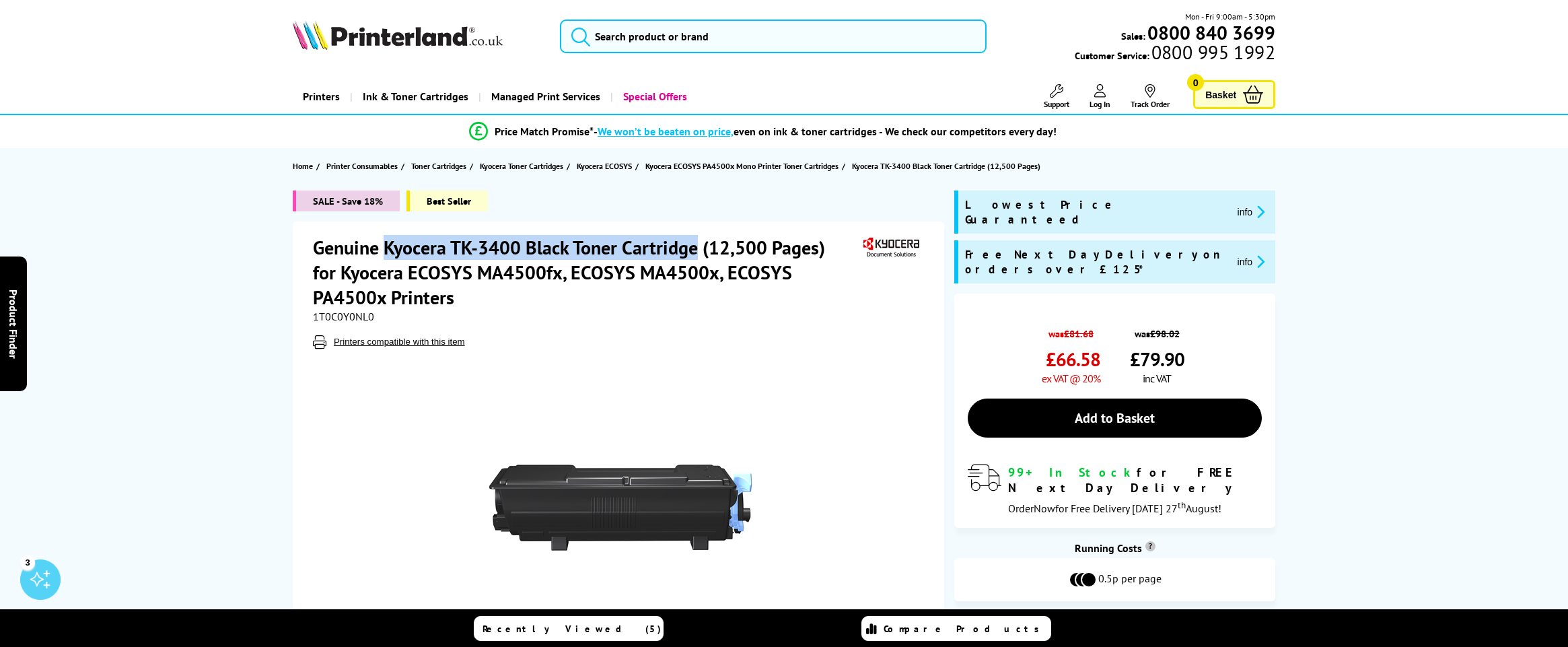
drag, startPoint x: 385, startPoint y: 248, endPoint x: 696, endPoint y: 241, distance: 311.1
click at [696, 241] on h1 "Genuine Kyocera TK-3400 Black Toner Cartridge (12,500 Pages) for Kyocera ECOSYS…" at bounding box center [587, 272] width 547 height 74
copy h1 "Kyocera TK-3400 Black Toner Cartridge"
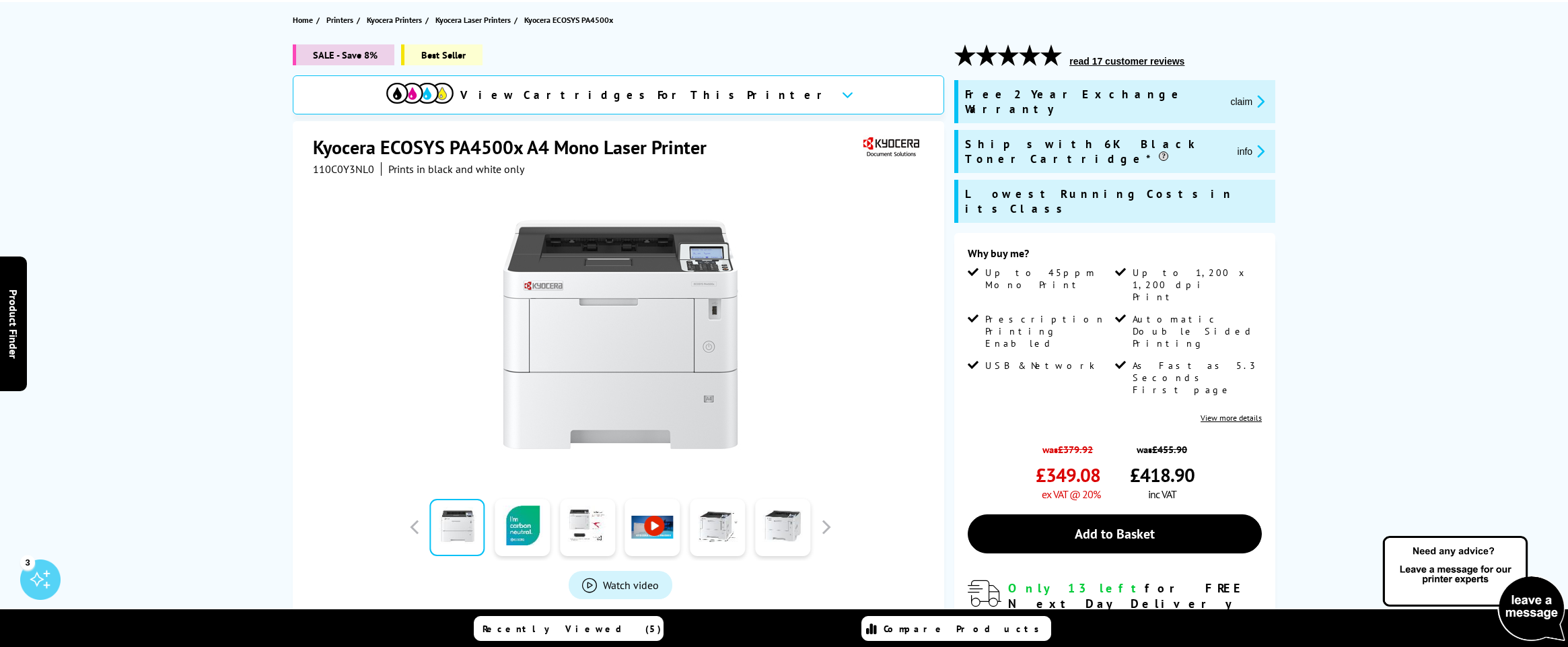
scroll to position [171, 0]
